Goal: Task Accomplishment & Management: Manage account settings

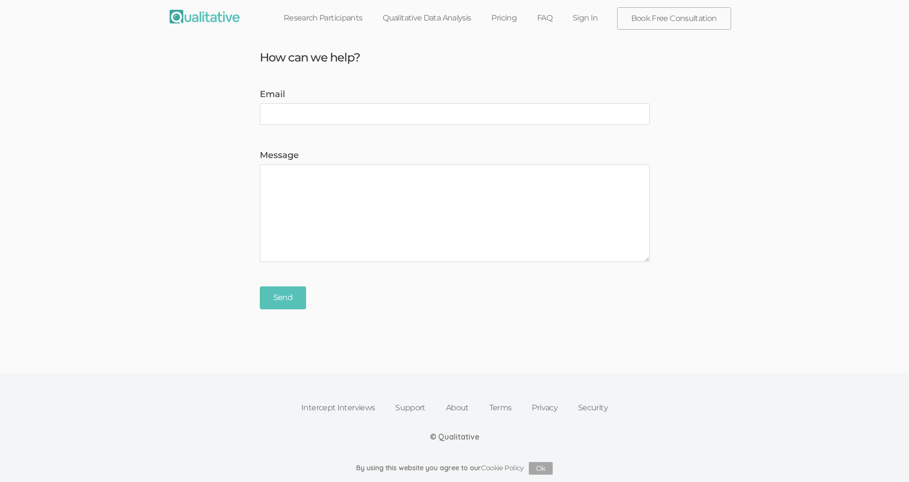
click at [586, 17] on link "Sign In" at bounding box center [586, 17] width 46 height 21
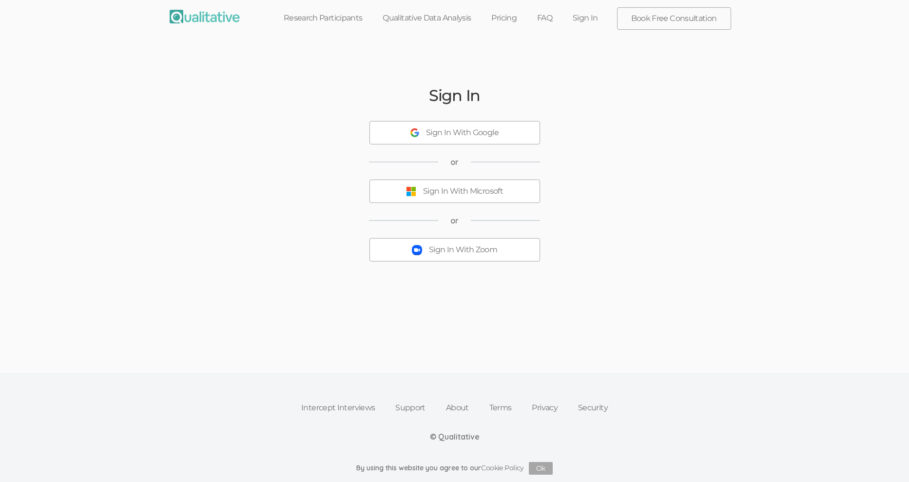
click at [495, 244] on div "Sign In With Zoom" at bounding box center [463, 249] width 68 height 11
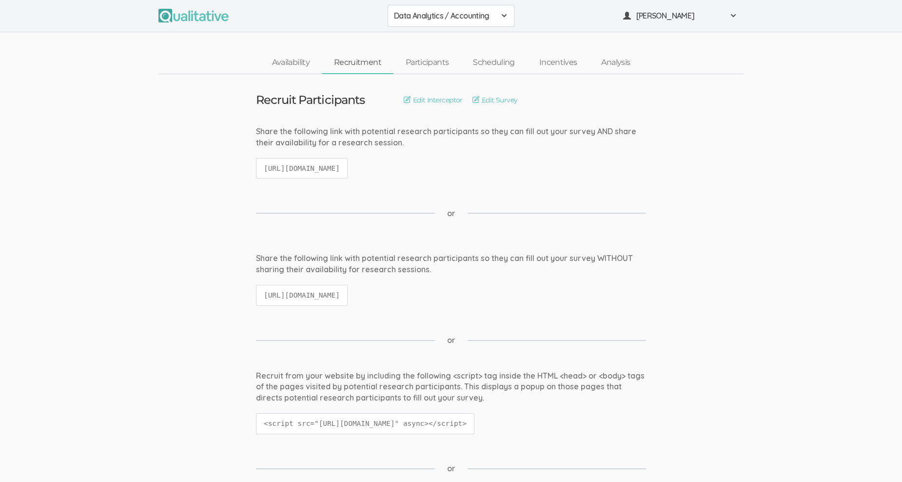
click at [495, 13] on div "Data Analytics / Accounting" at bounding box center [451, 15] width 114 height 11
click at [488, 39] on span "Data Analytics / Non-accounting" at bounding box center [451, 37] width 114 height 11
click at [560, 61] on link "Incentives" at bounding box center [558, 62] width 62 height 21
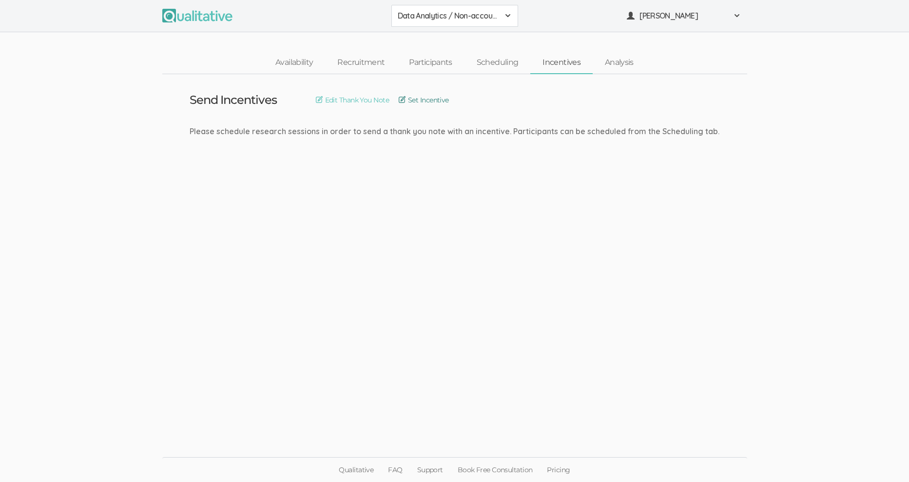
click at [408, 100] on link "Set Incentive" at bounding box center [424, 100] width 50 height 11
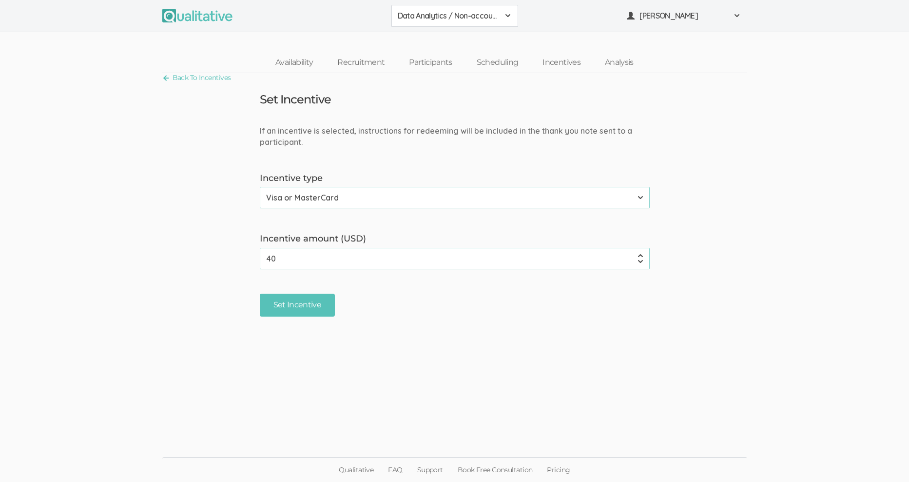
click at [447, 322] on ui-view "Back To Incentives Set Incentive If an incentive is selected, instructions for …" at bounding box center [454, 240] width 909 height 335
click at [312, 311] on input "Set Incentive" at bounding box center [298, 304] width 76 height 23
click at [657, 166] on form "If an incentive is selected, instructions for redeeming will be included in the…" at bounding box center [454, 220] width 909 height 191
